Goal: Task Accomplishment & Management: Use online tool/utility

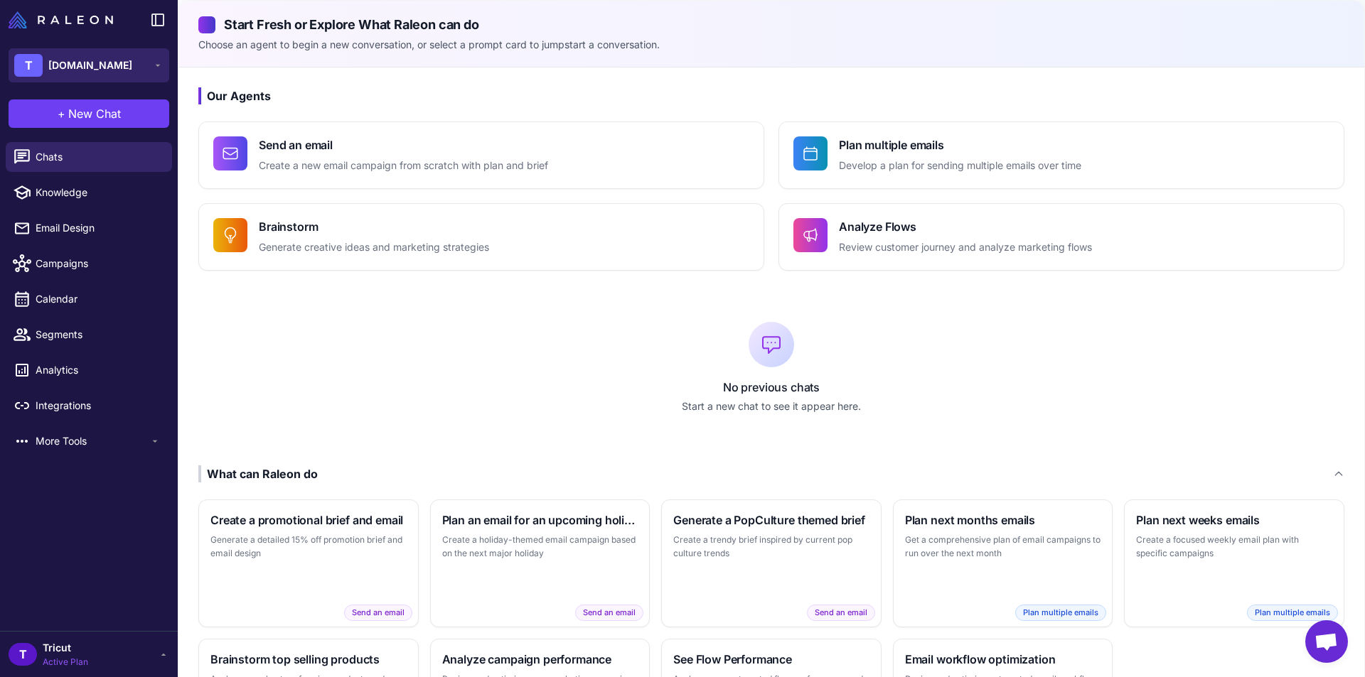
click at [82, 56] on div "T [DOMAIN_NAME]" at bounding box center [73, 65] width 118 height 23
click at [85, 109] on span "[DOMAIN_NAME]" at bounding box center [96, 117] width 84 height 16
click at [72, 260] on span "Campaigns" at bounding box center [98, 264] width 125 height 16
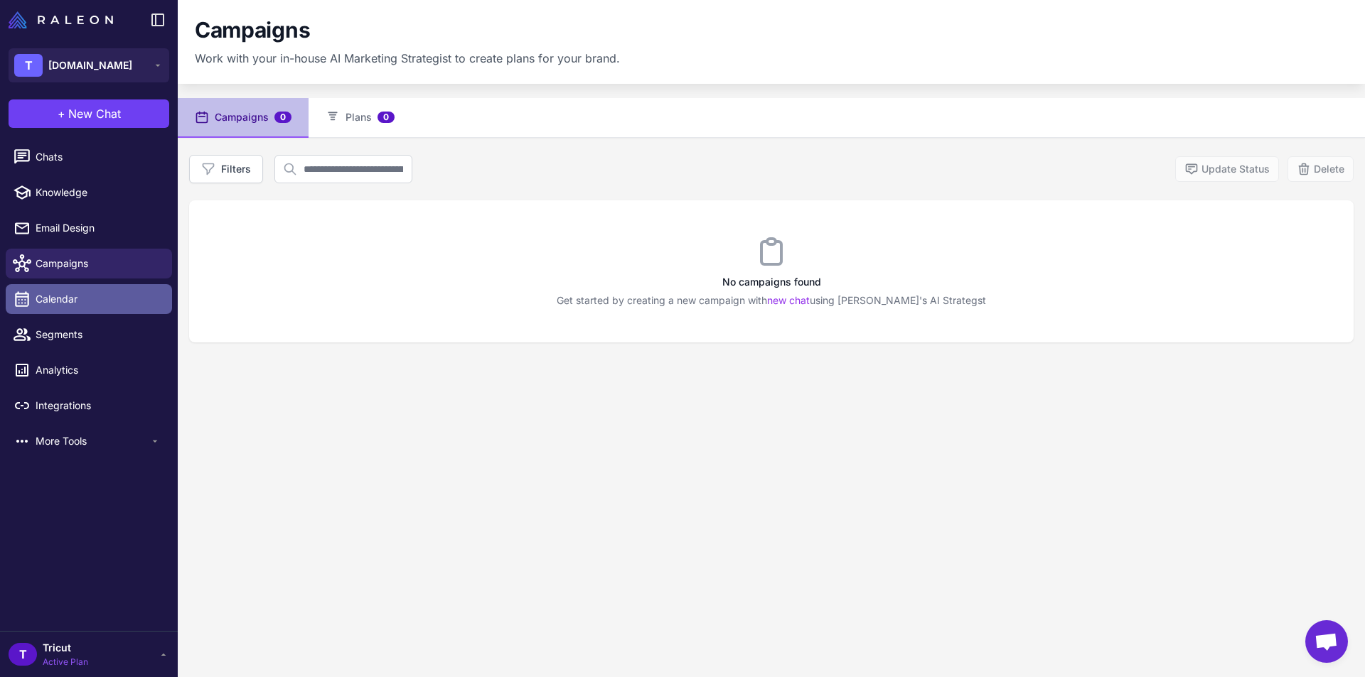
click at [70, 308] on link "Calendar" at bounding box center [89, 299] width 166 height 30
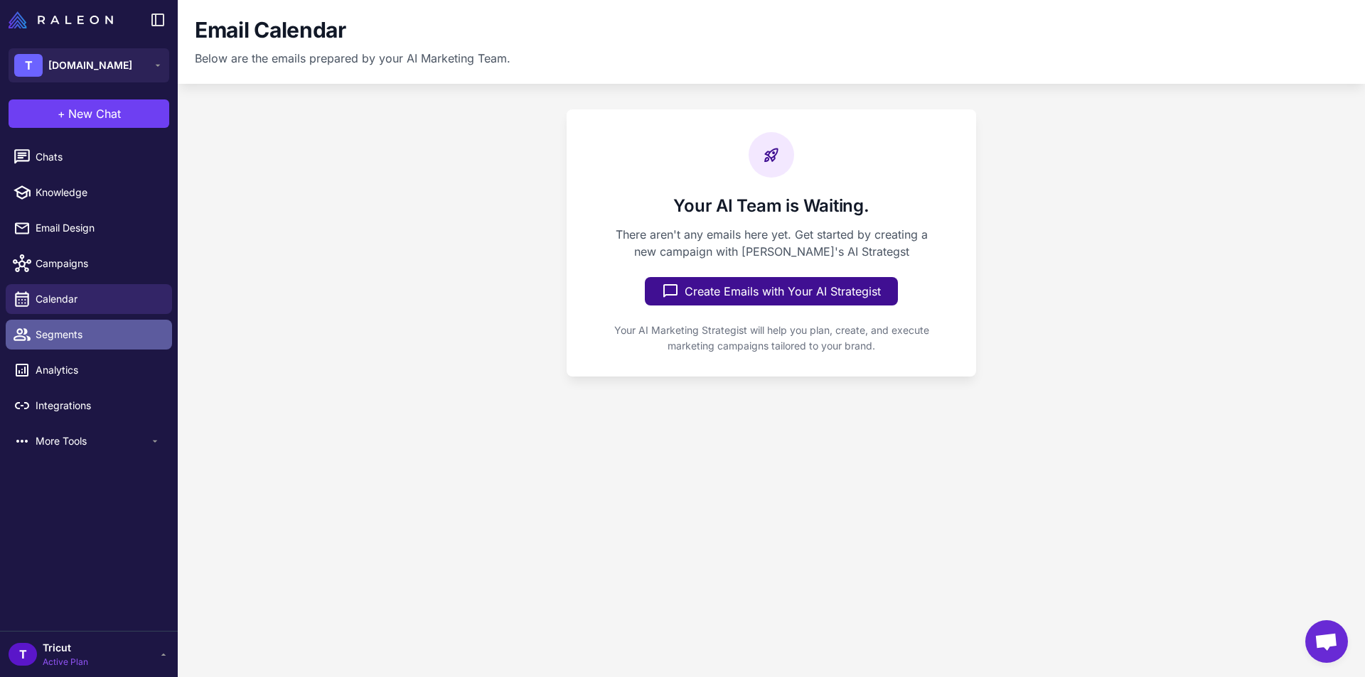
click at [82, 336] on span "Segments" at bounding box center [98, 335] width 125 height 16
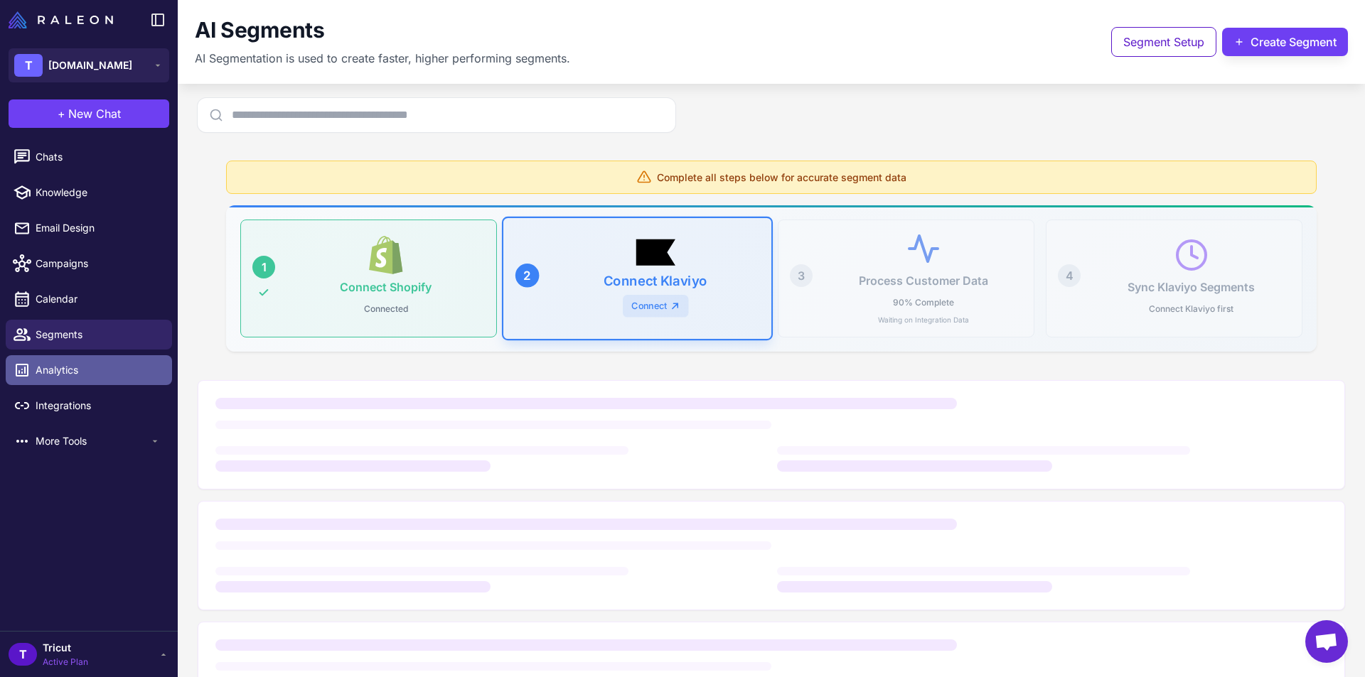
click at [84, 365] on span "Analytics" at bounding box center [98, 370] width 125 height 16
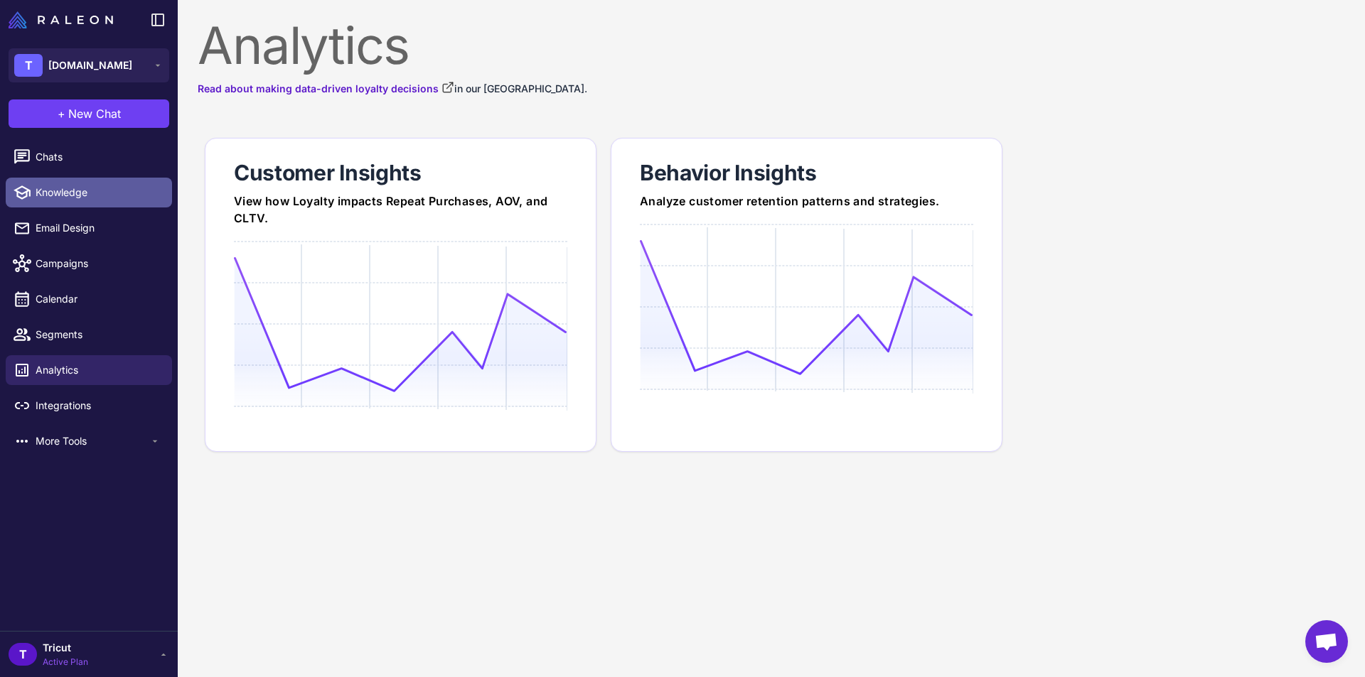
click at [76, 187] on span "Knowledge" at bounding box center [98, 193] width 125 height 16
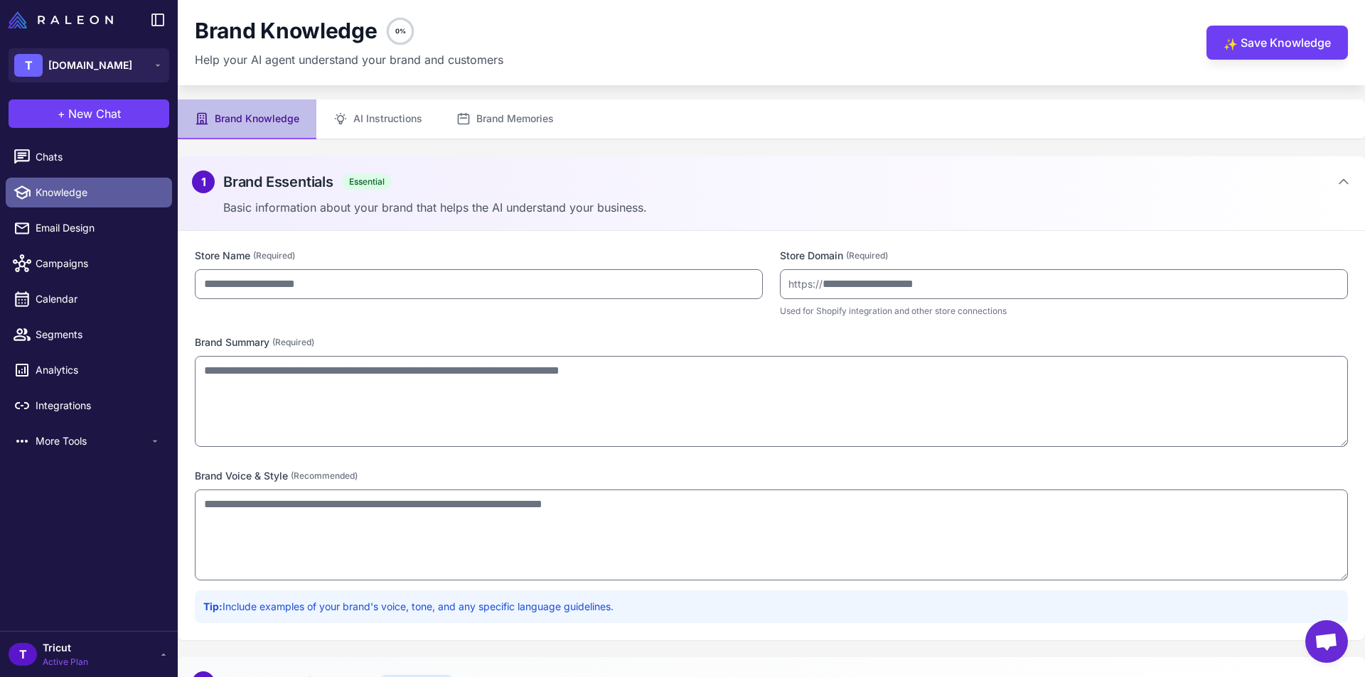
type input "**********"
type textarea "**********"
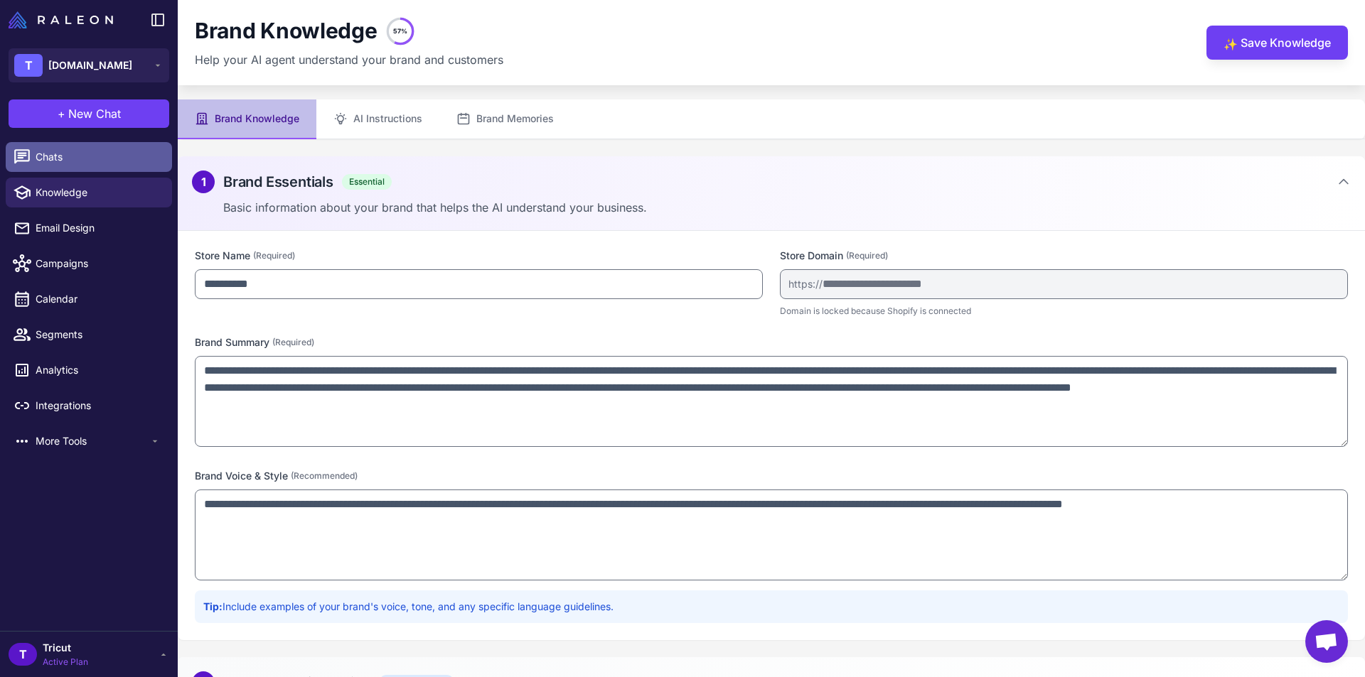
click at [72, 160] on span "Chats" at bounding box center [98, 157] width 125 height 16
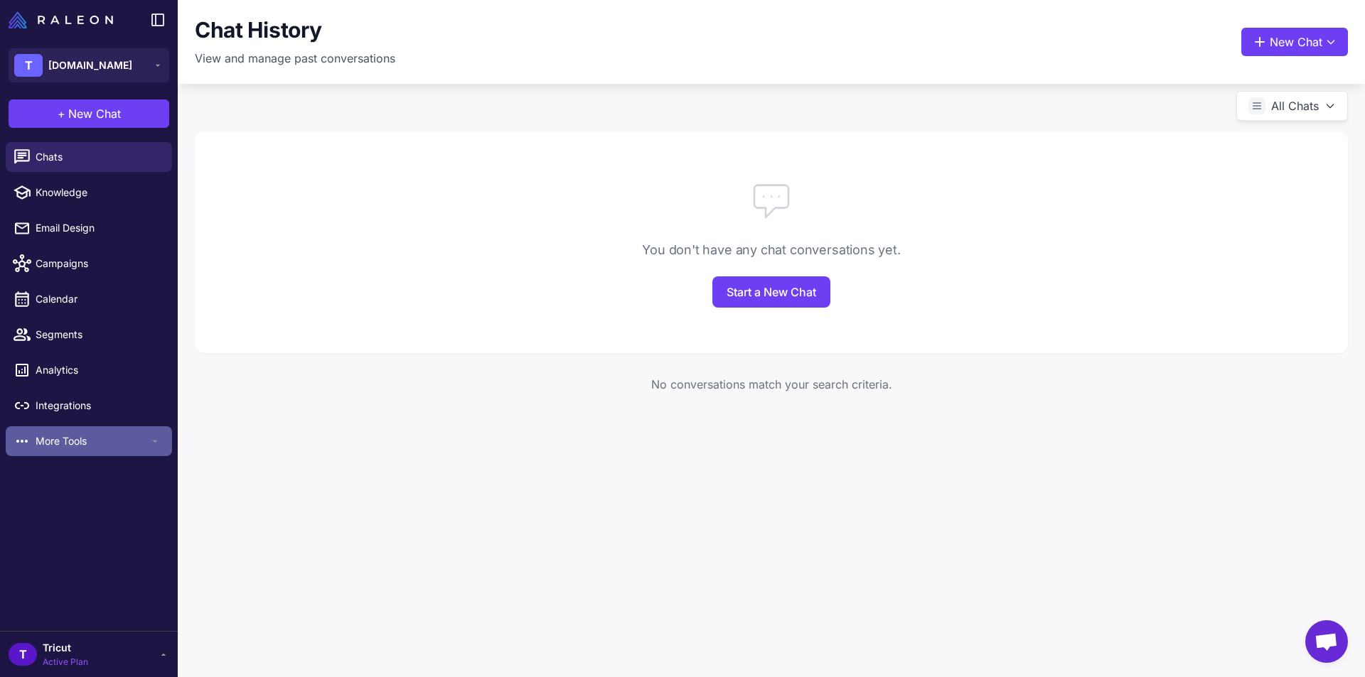
click at [83, 442] on span "More Tools" at bounding box center [93, 442] width 114 height 16
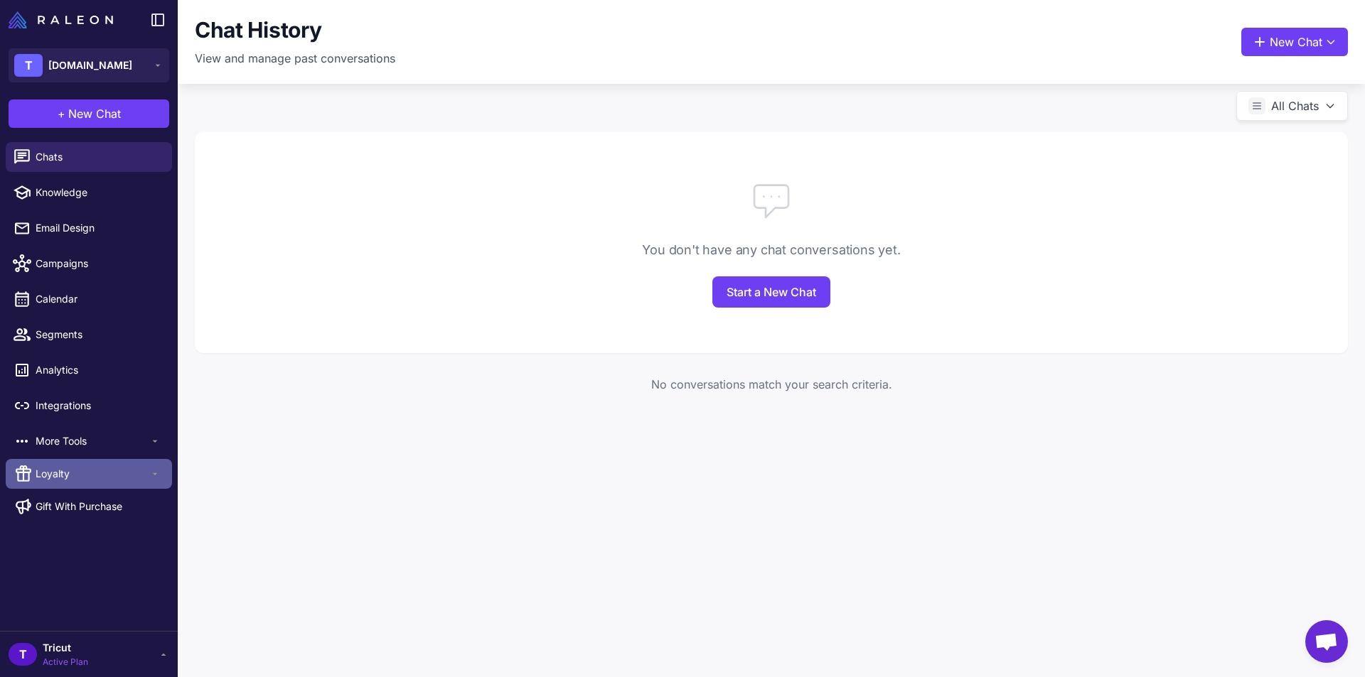
click at [89, 468] on span "Loyalty" at bounding box center [93, 474] width 114 height 16
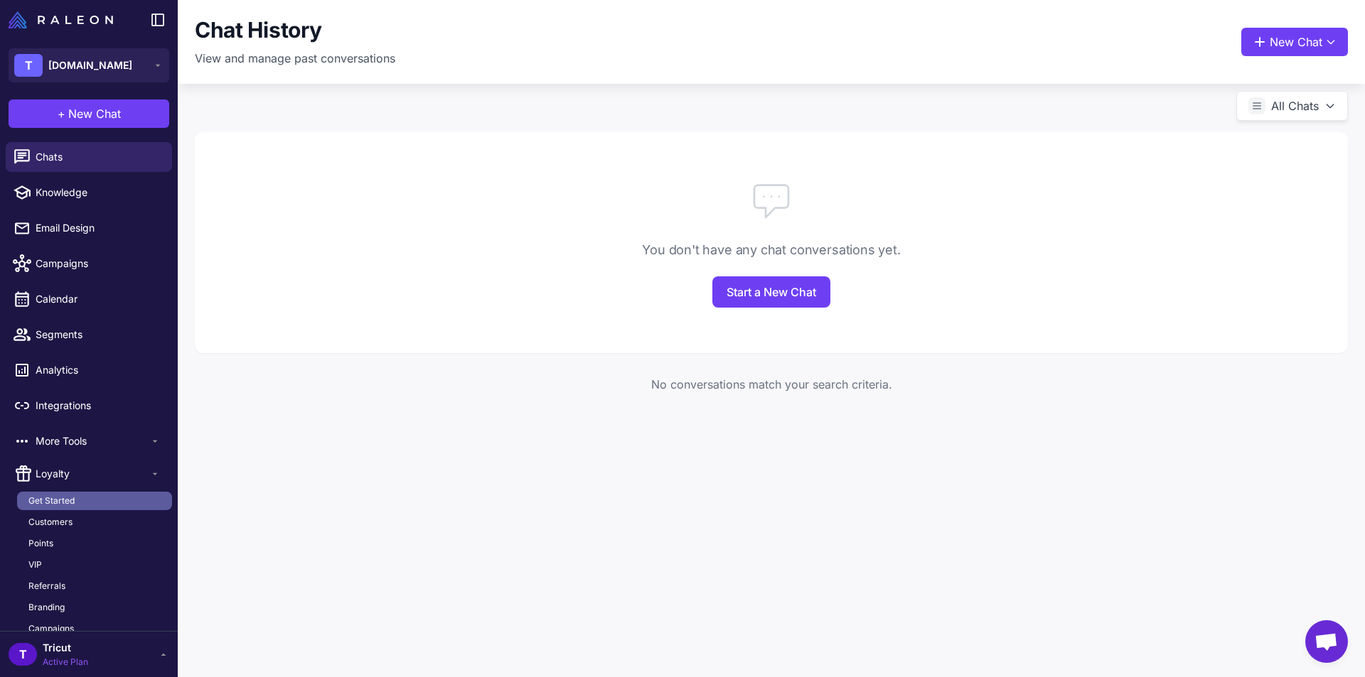
click at [68, 499] on span "Get Started" at bounding box center [51, 501] width 46 height 13
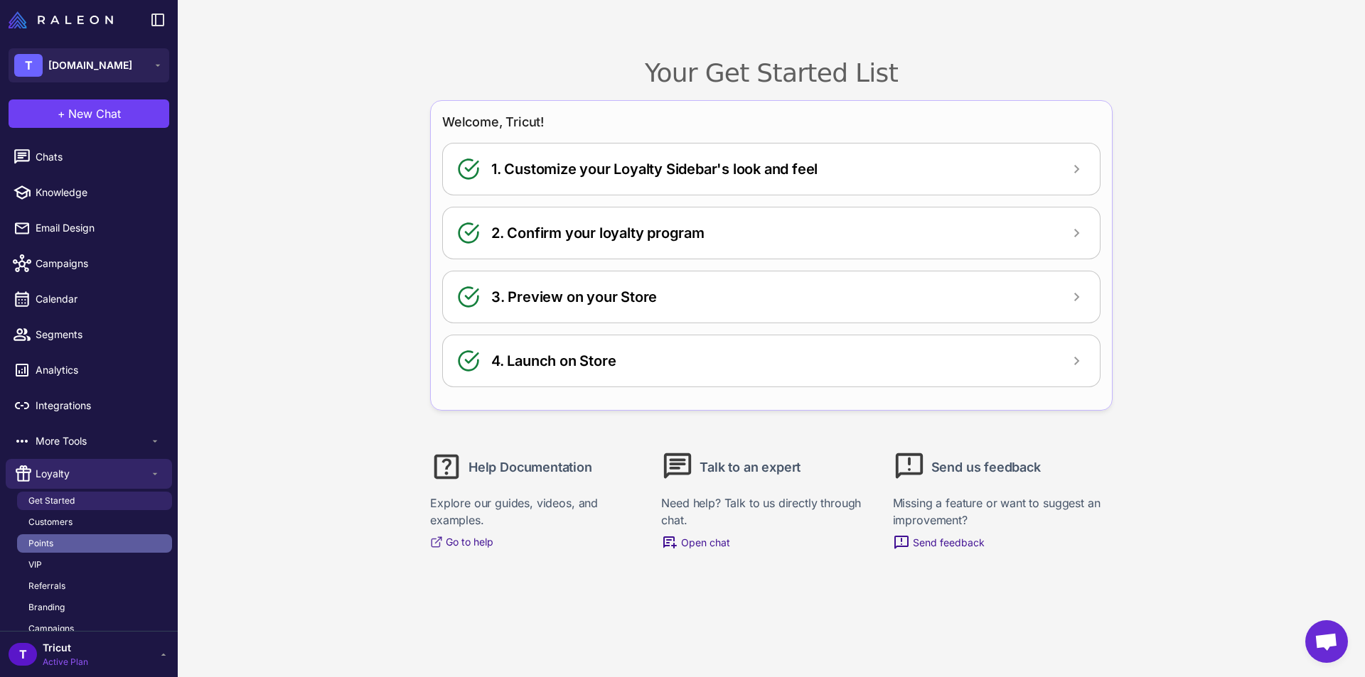
click at [47, 542] on span "Points" at bounding box center [40, 543] width 25 height 13
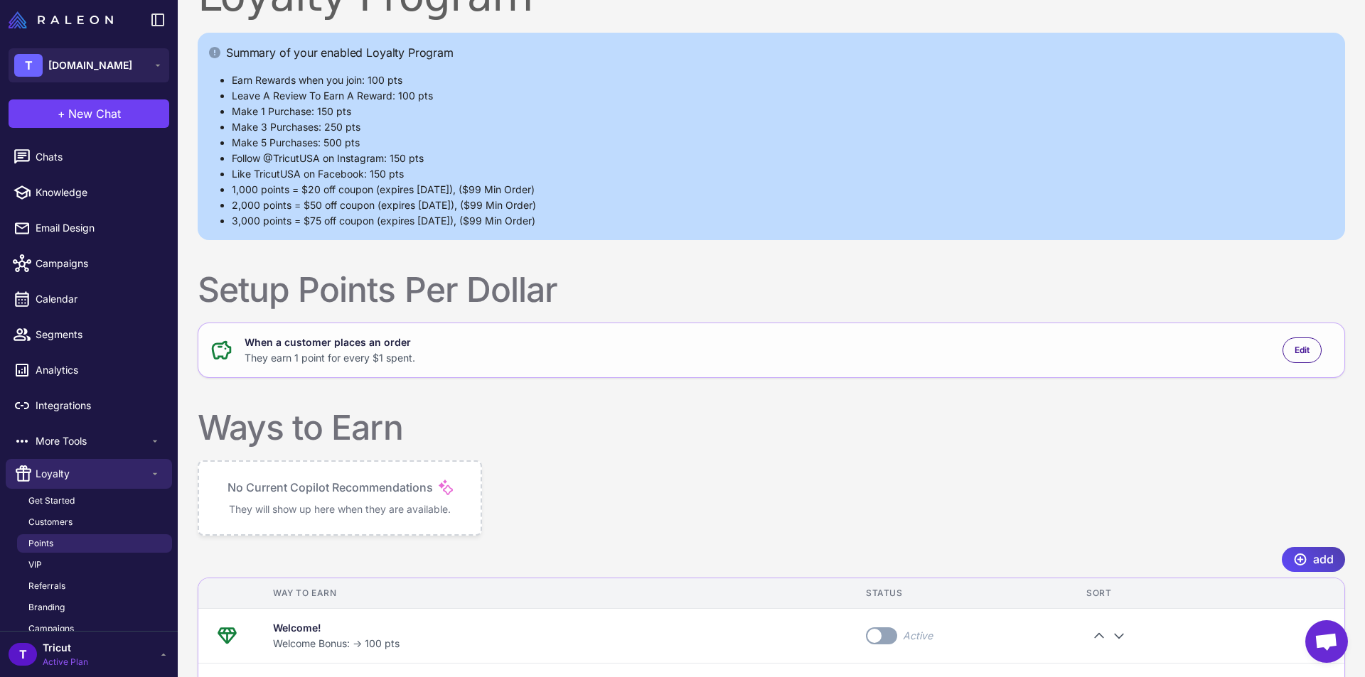
scroll to position [142, 0]
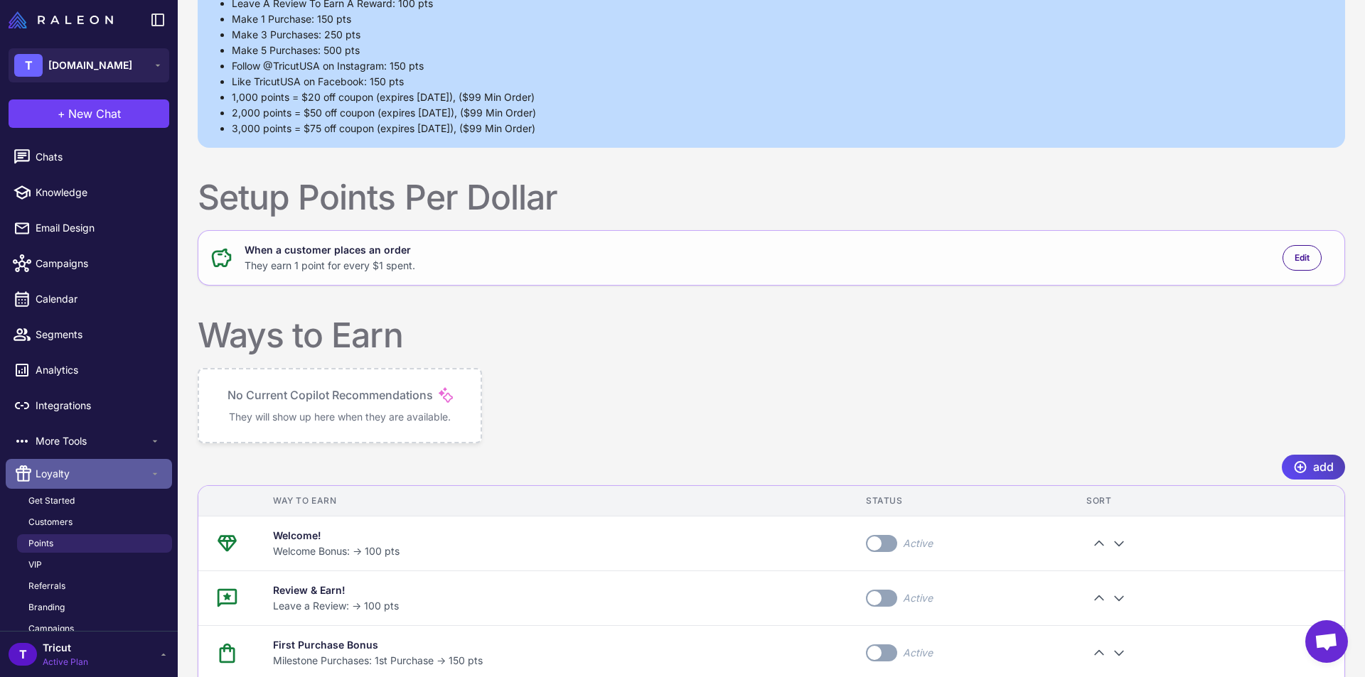
click at [55, 475] on span "Loyalty" at bounding box center [93, 474] width 114 height 16
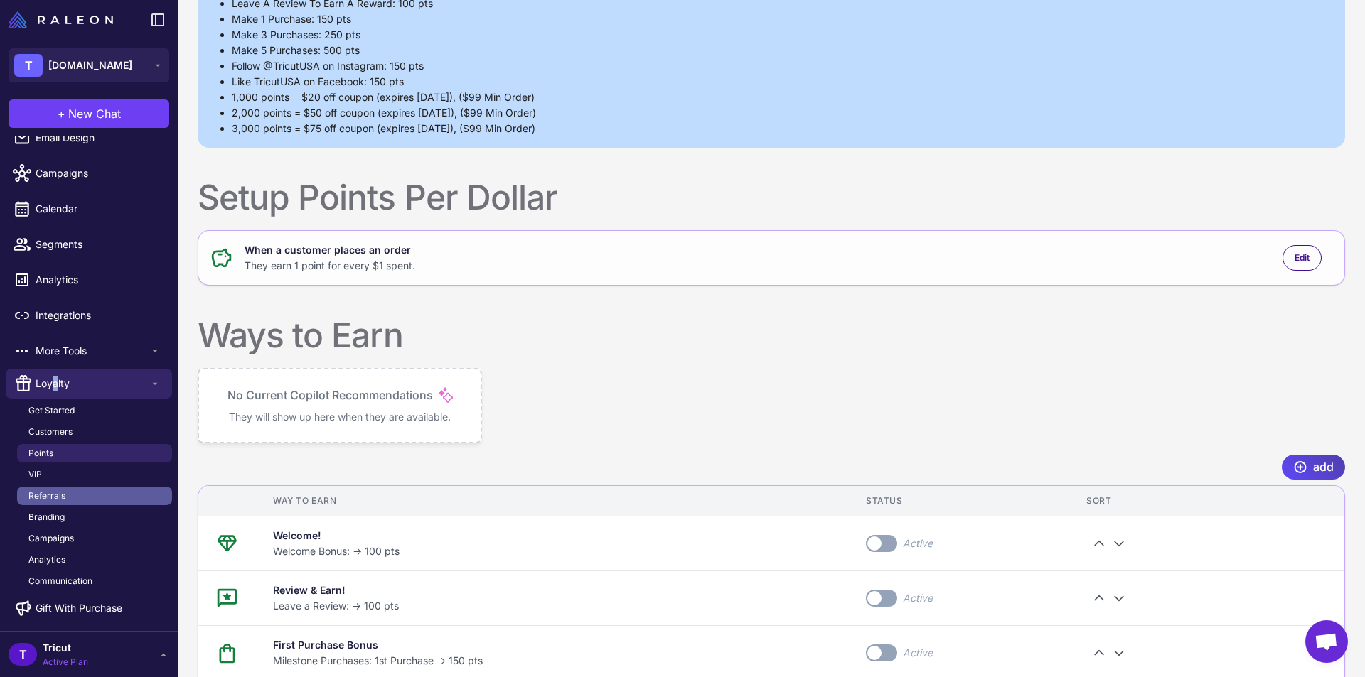
scroll to position [91, 0]
click at [65, 650] on span "Tricut" at bounding box center [65, 648] width 45 height 16
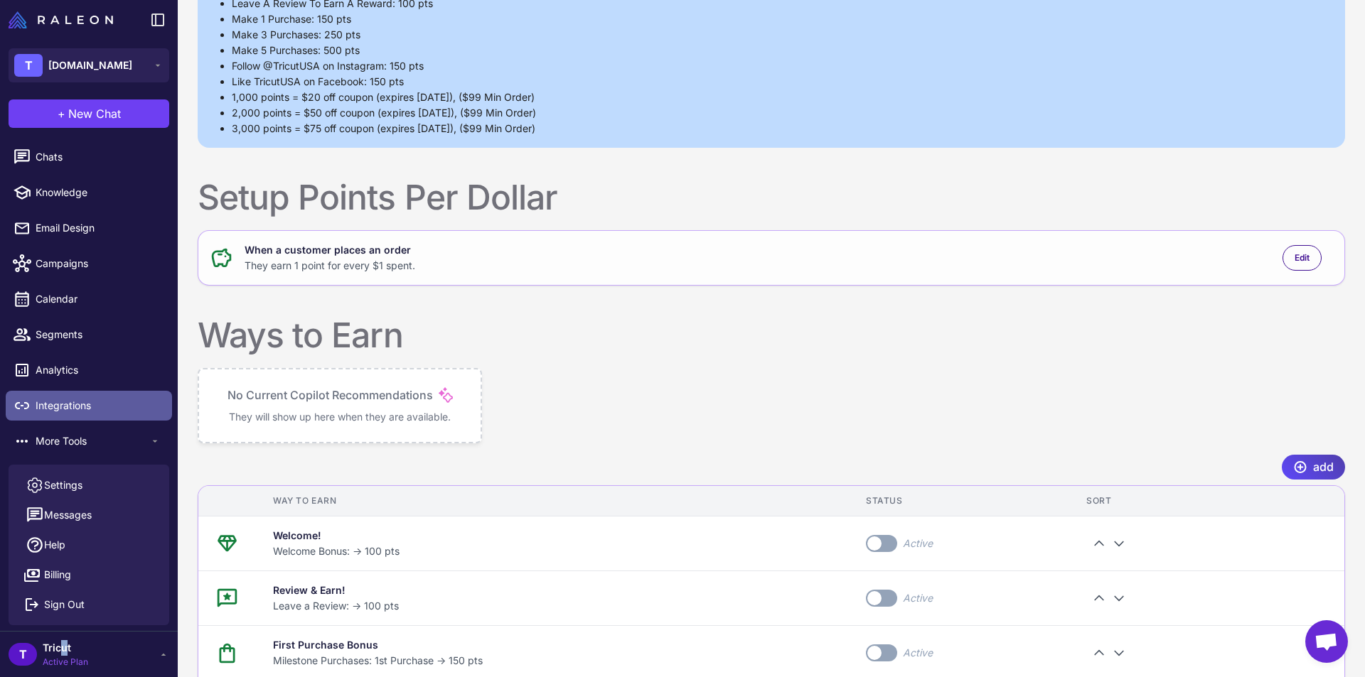
click at [77, 405] on span "Integrations" at bounding box center [98, 406] width 125 height 16
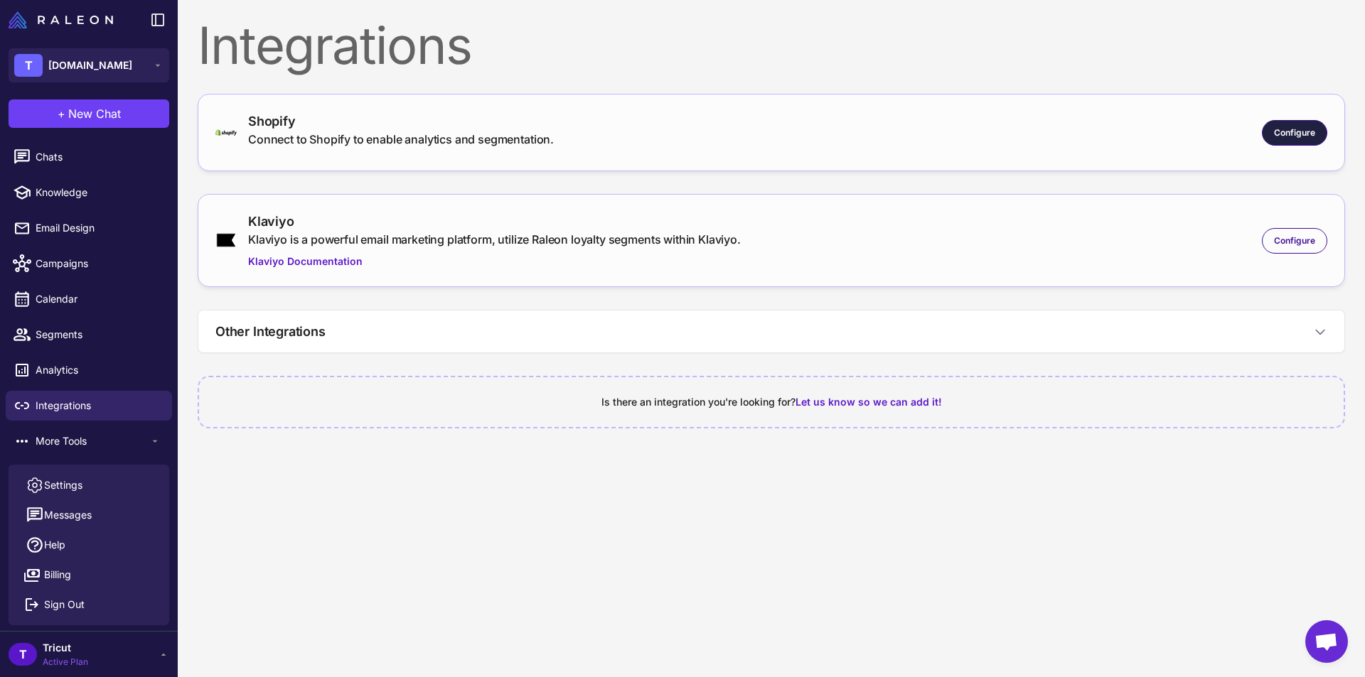
click at [1294, 130] on span "Configure" at bounding box center [1294, 133] width 41 height 13
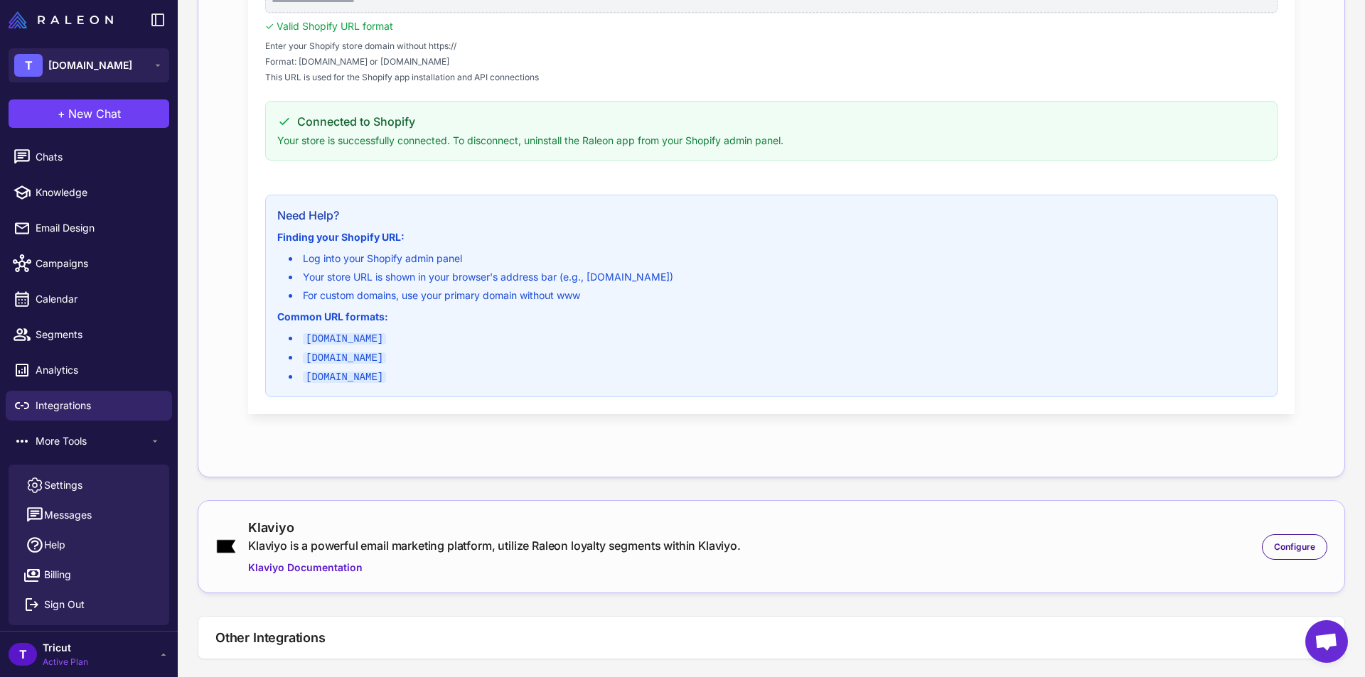
scroll to position [213, 0]
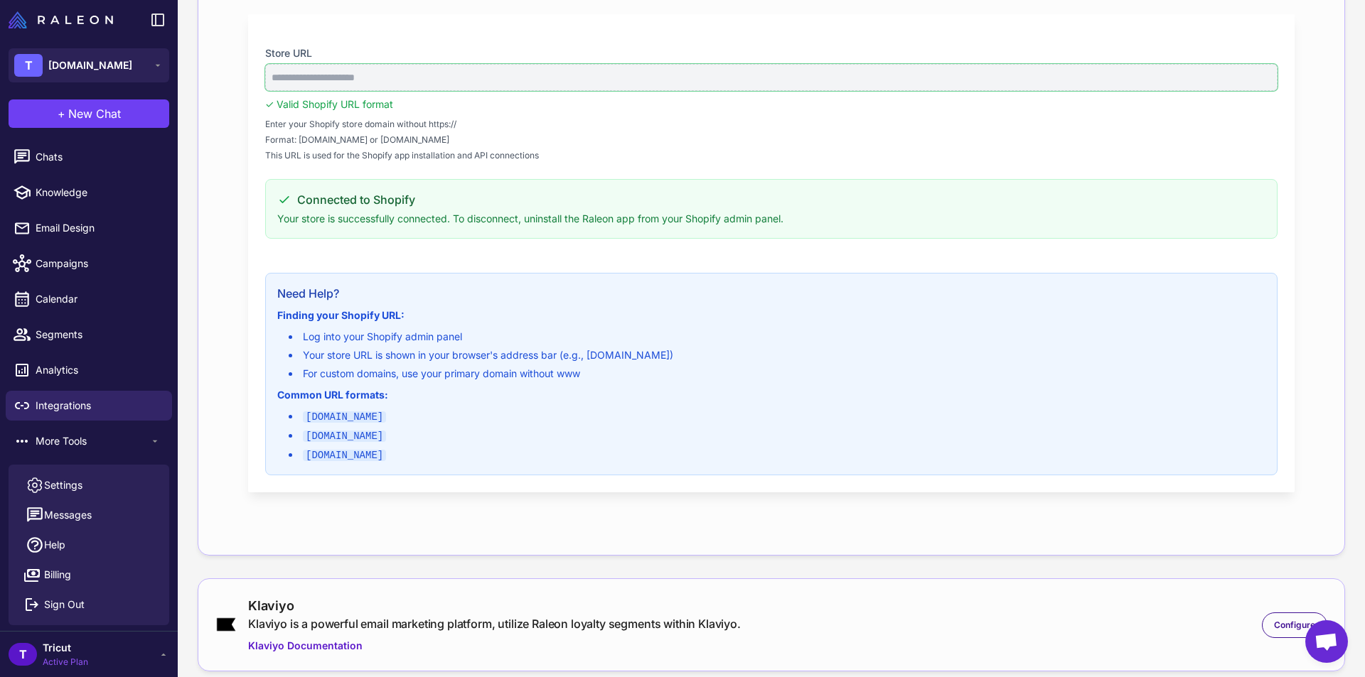
drag, startPoint x: 397, startPoint y: 79, endPoint x: 289, endPoint y: 90, distance: 109.3
click at [289, 90] on input "**********" at bounding box center [771, 77] width 1012 height 27
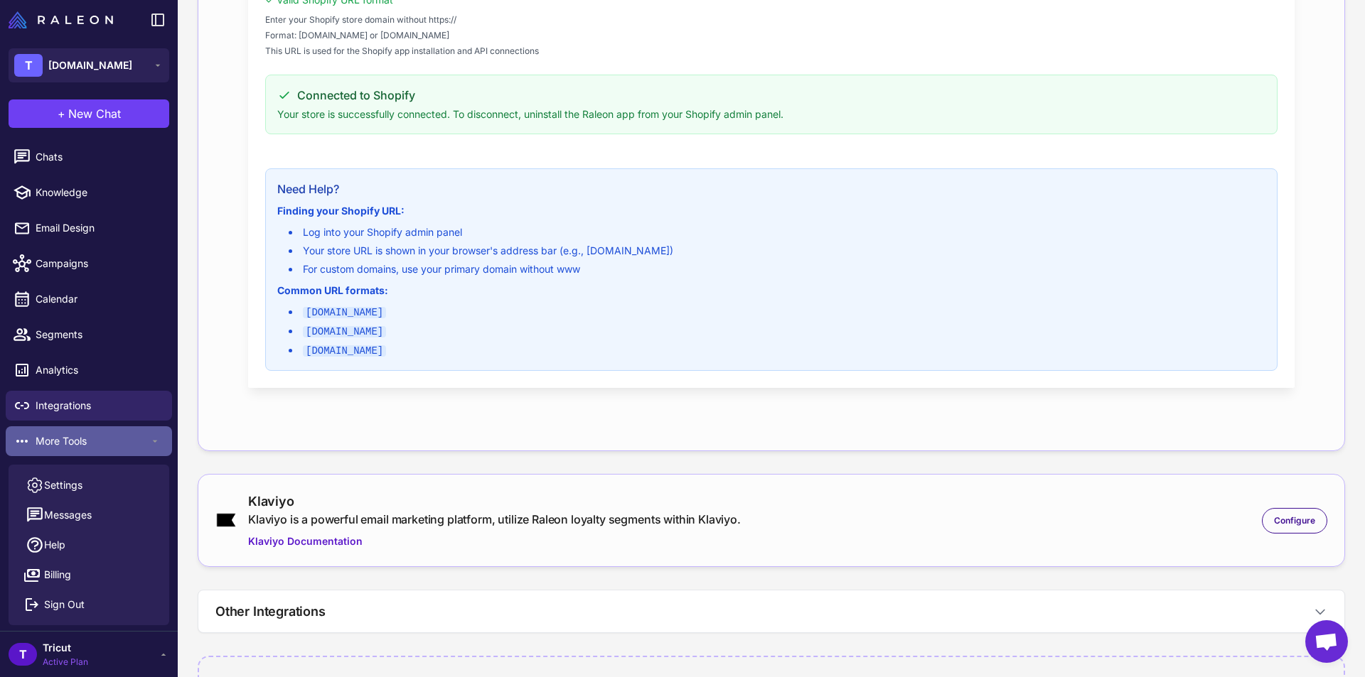
scroll to position [355, 0]
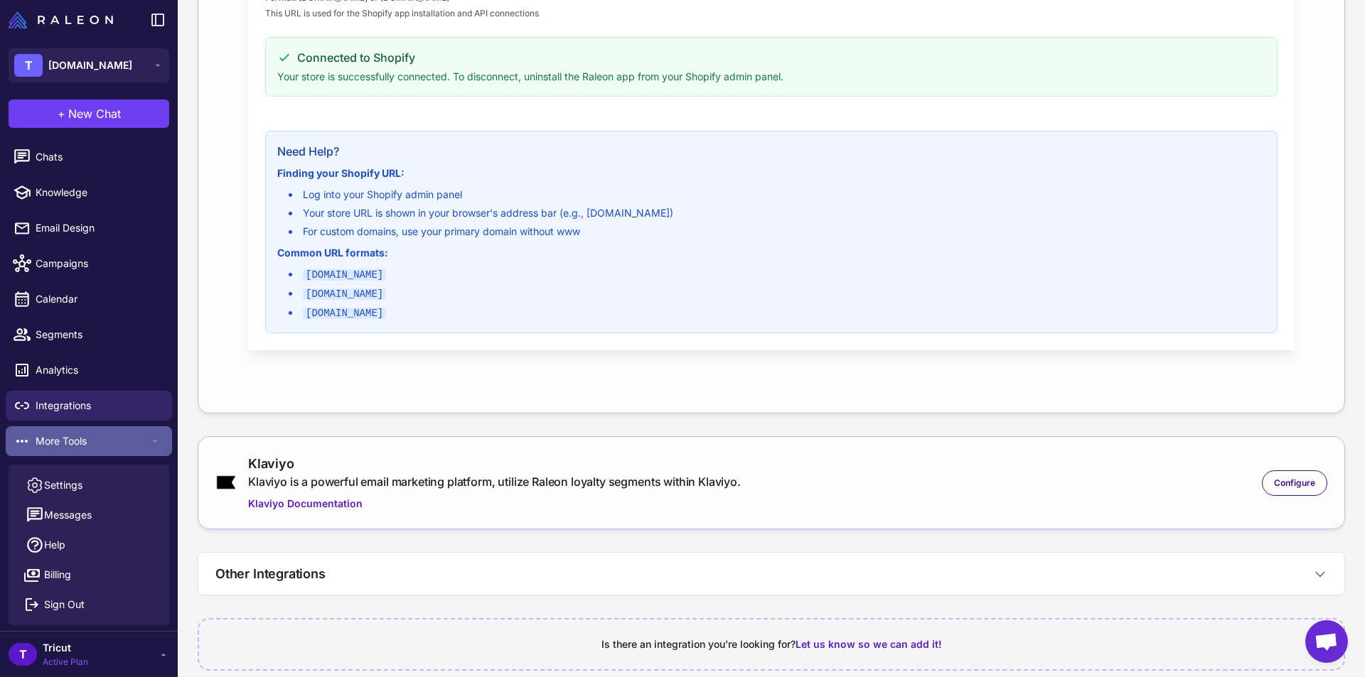
click at [80, 436] on span "More Tools" at bounding box center [93, 442] width 114 height 16
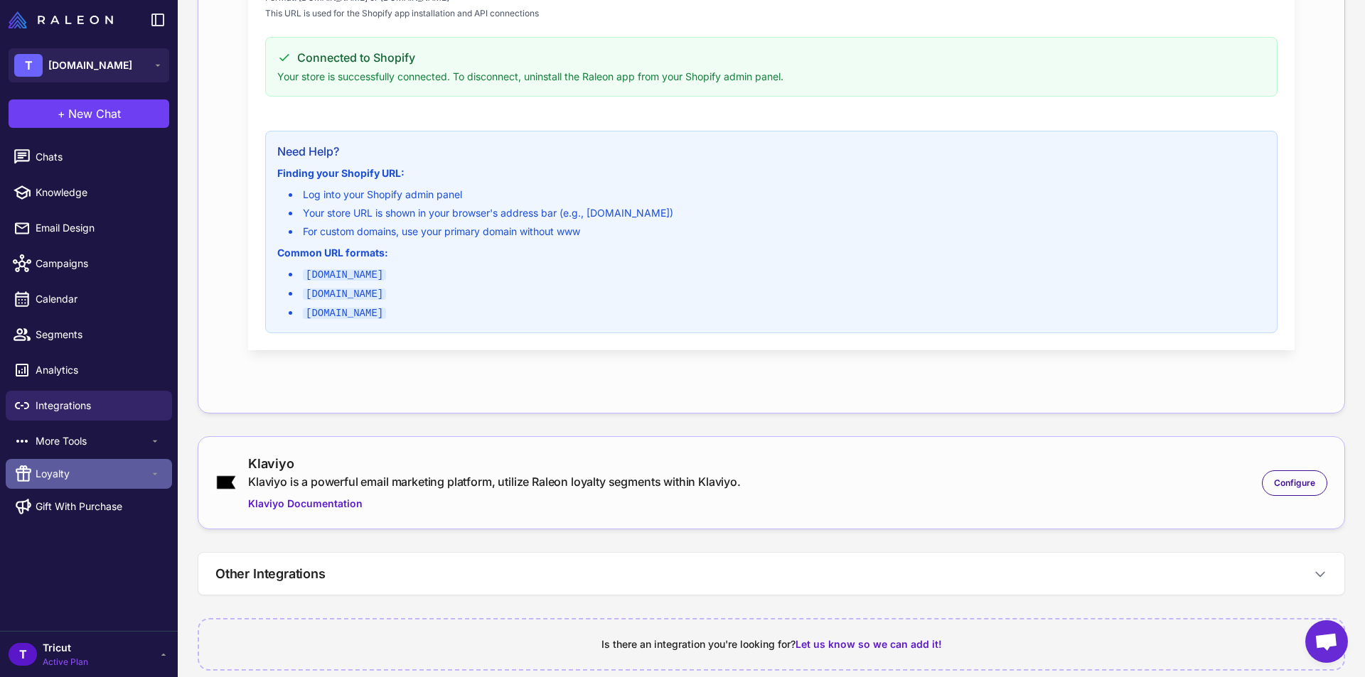
click at [63, 473] on span "Loyalty" at bounding box center [93, 474] width 114 height 16
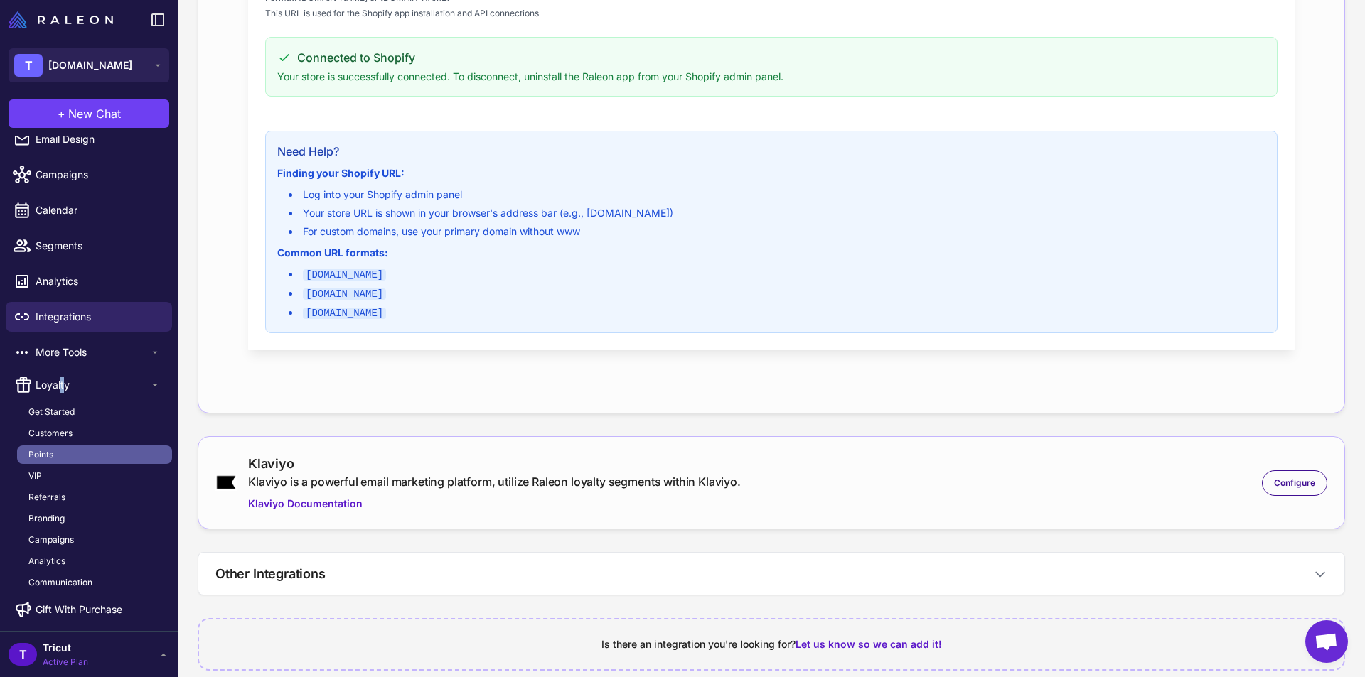
scroll to position [91, 0]
click at [50, 409] on span "Get Started" at bounding box center [51, 410] width 46 height 13
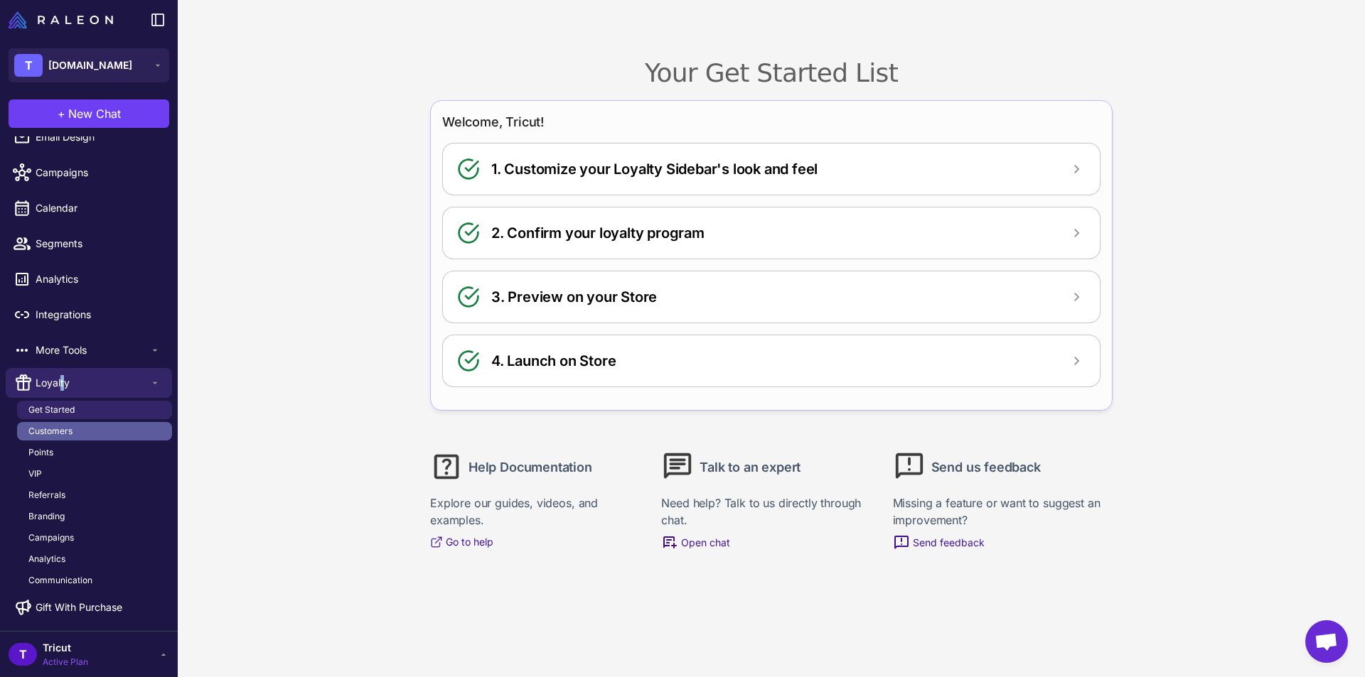
click at [68, 434] on span "Customers" at bounding box center [50, 431] width 44 height 13
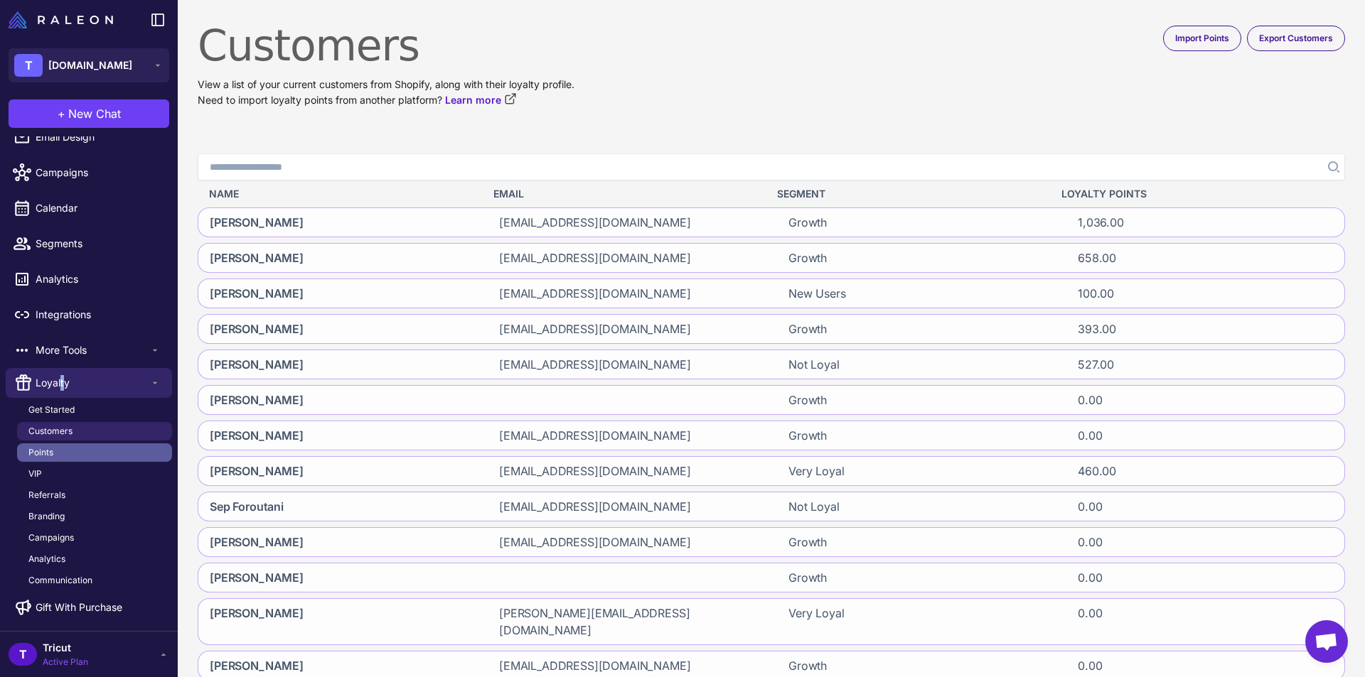
click at [58, 453] on link "Points" at bounding box center [94, 453] width 155 height 18
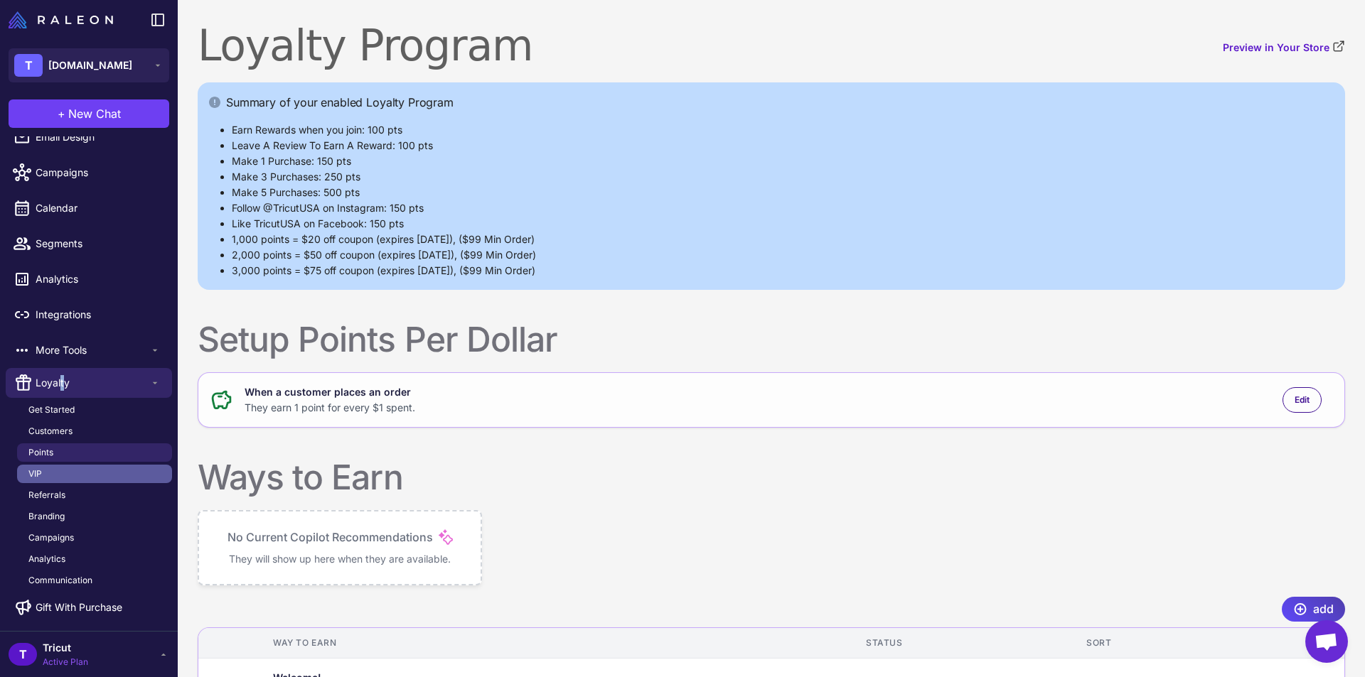
click at [54, 467] on link "VIP" at bounding box center [94, 474] width 155 height 18
